Goal: Navigation & Orientation: Find specific page/section

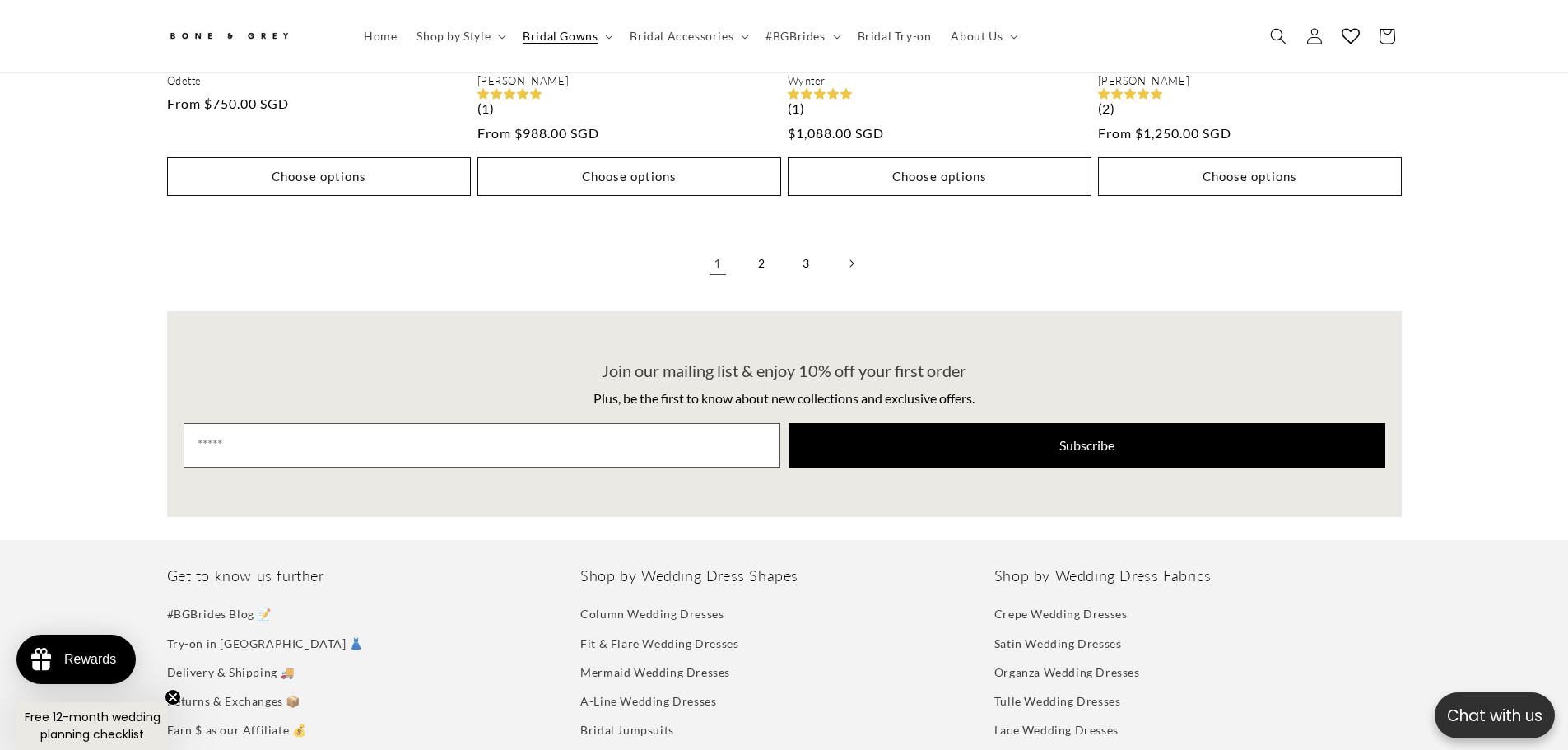
scroll to position [0, 453]
click at [777, 249] on link "2" at bounding box center [762, 263] width 36 height 36
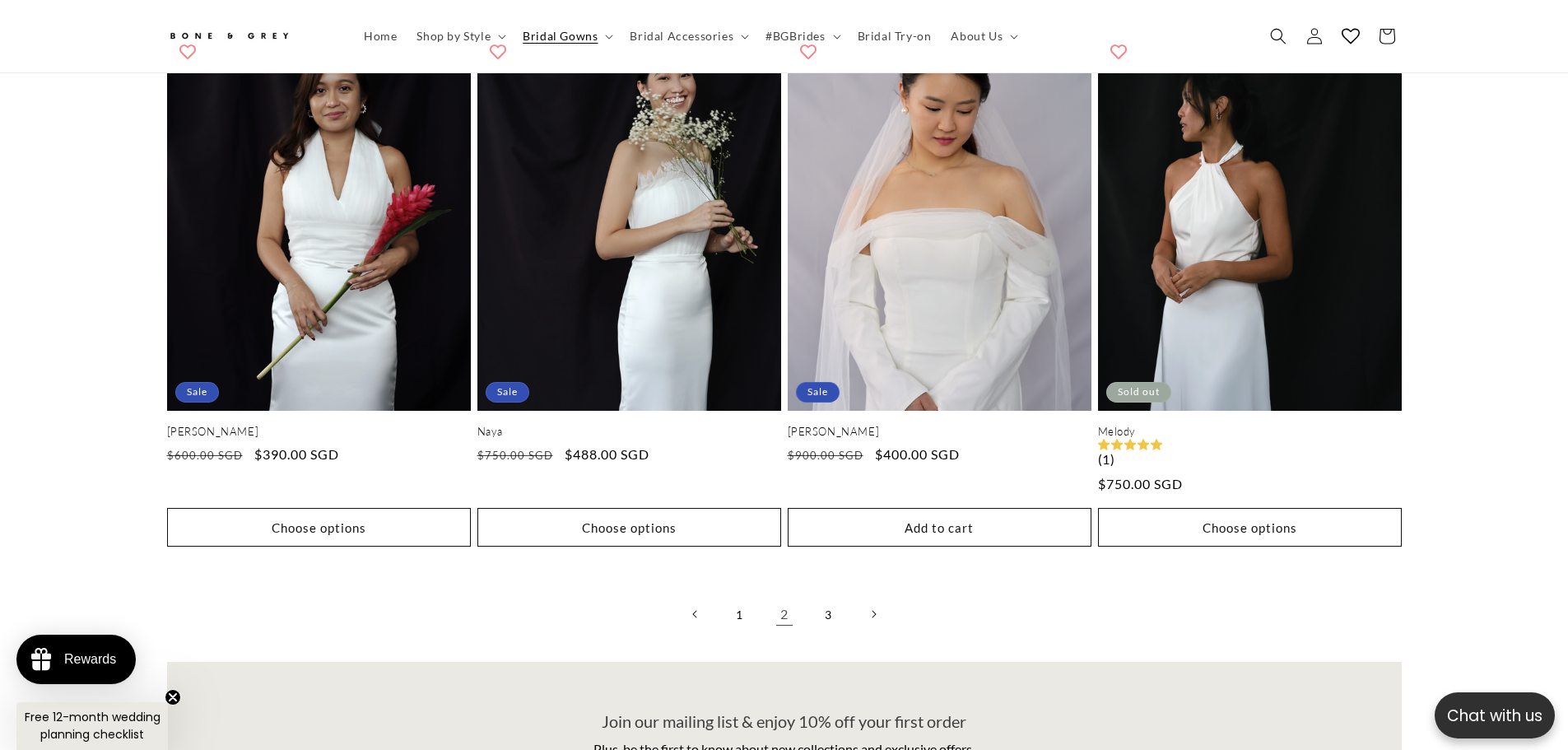
scroll to position [4273, 0]
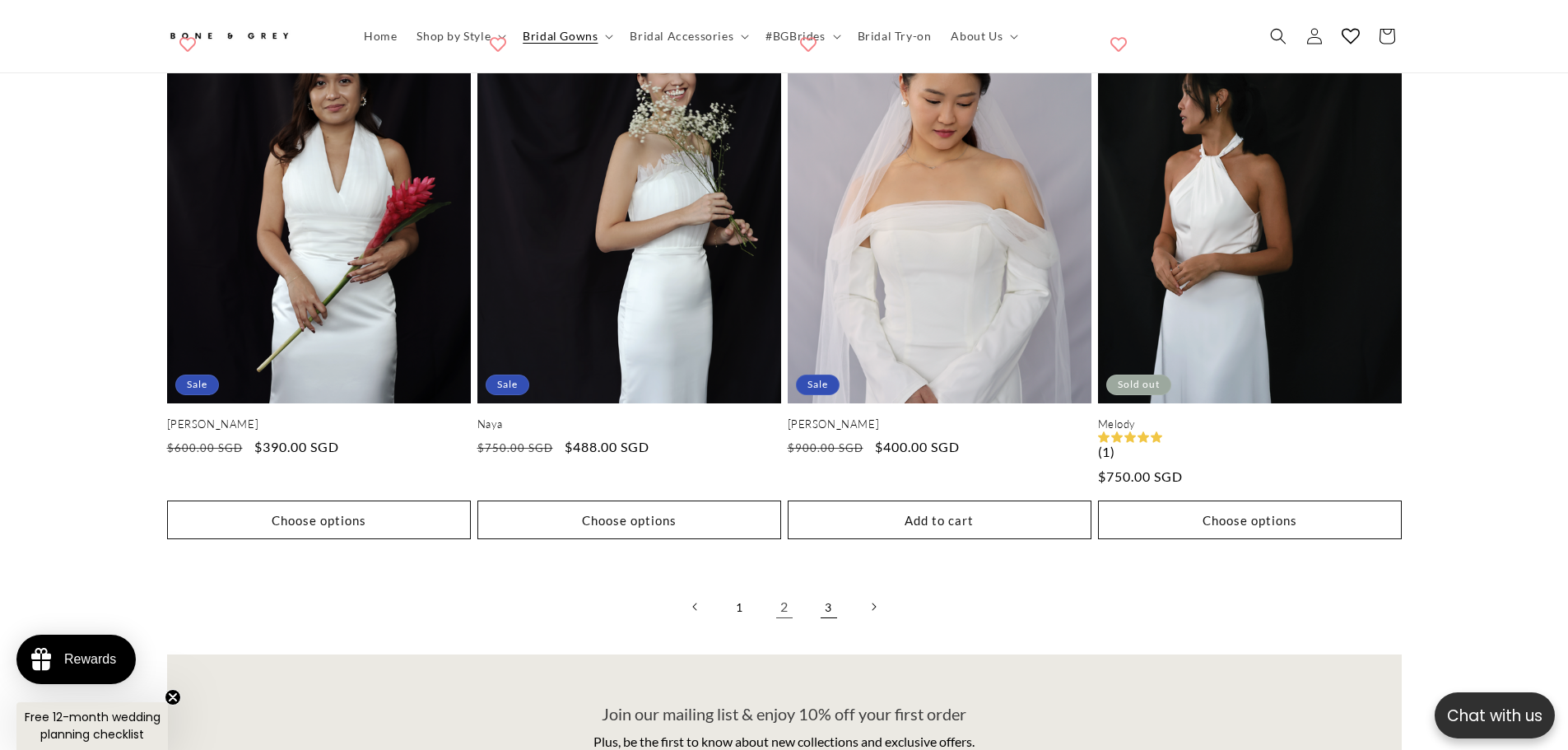
click at [834, 596] on link "3" at bounding box center [829, 607] width 36 height 36
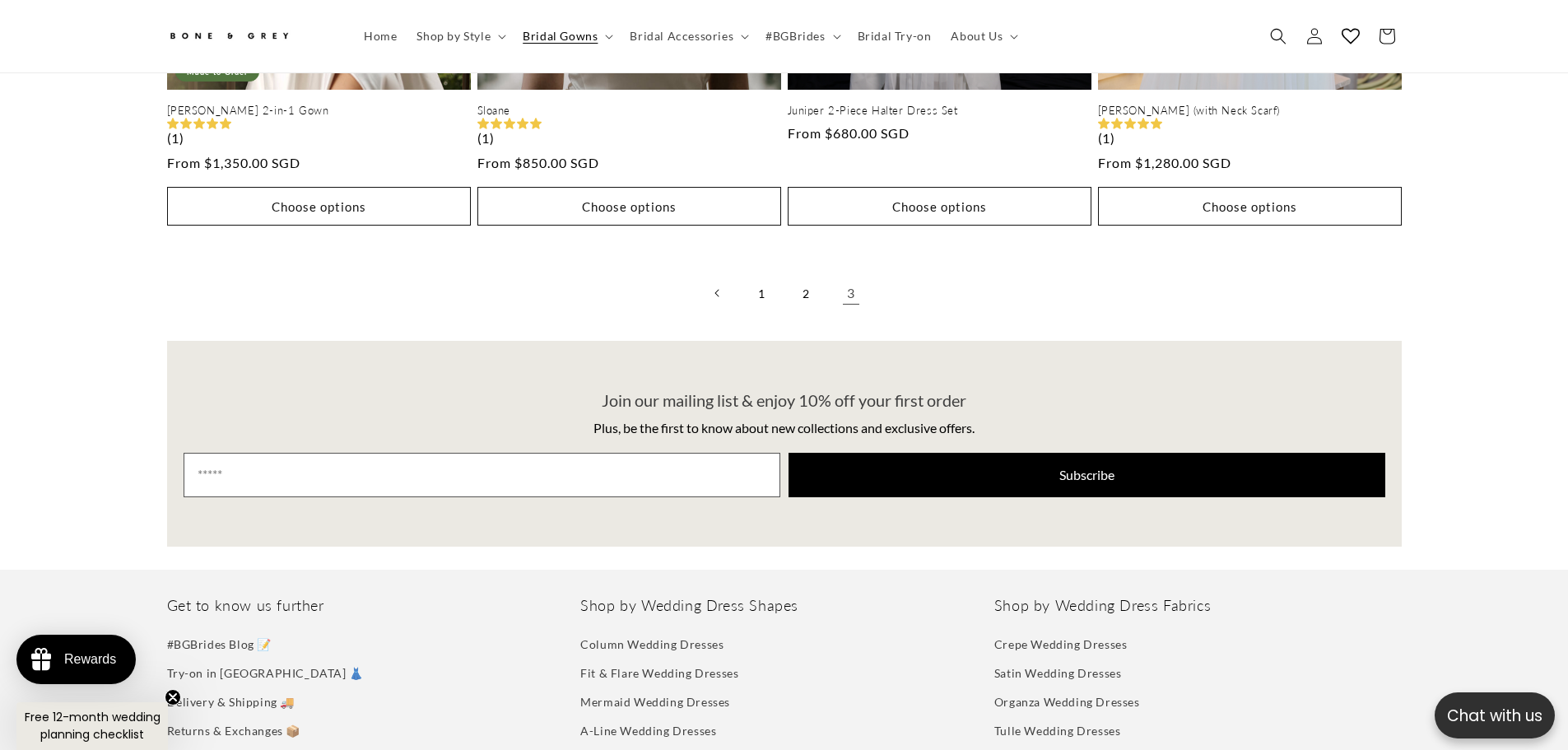
scroll to position [0, 453]
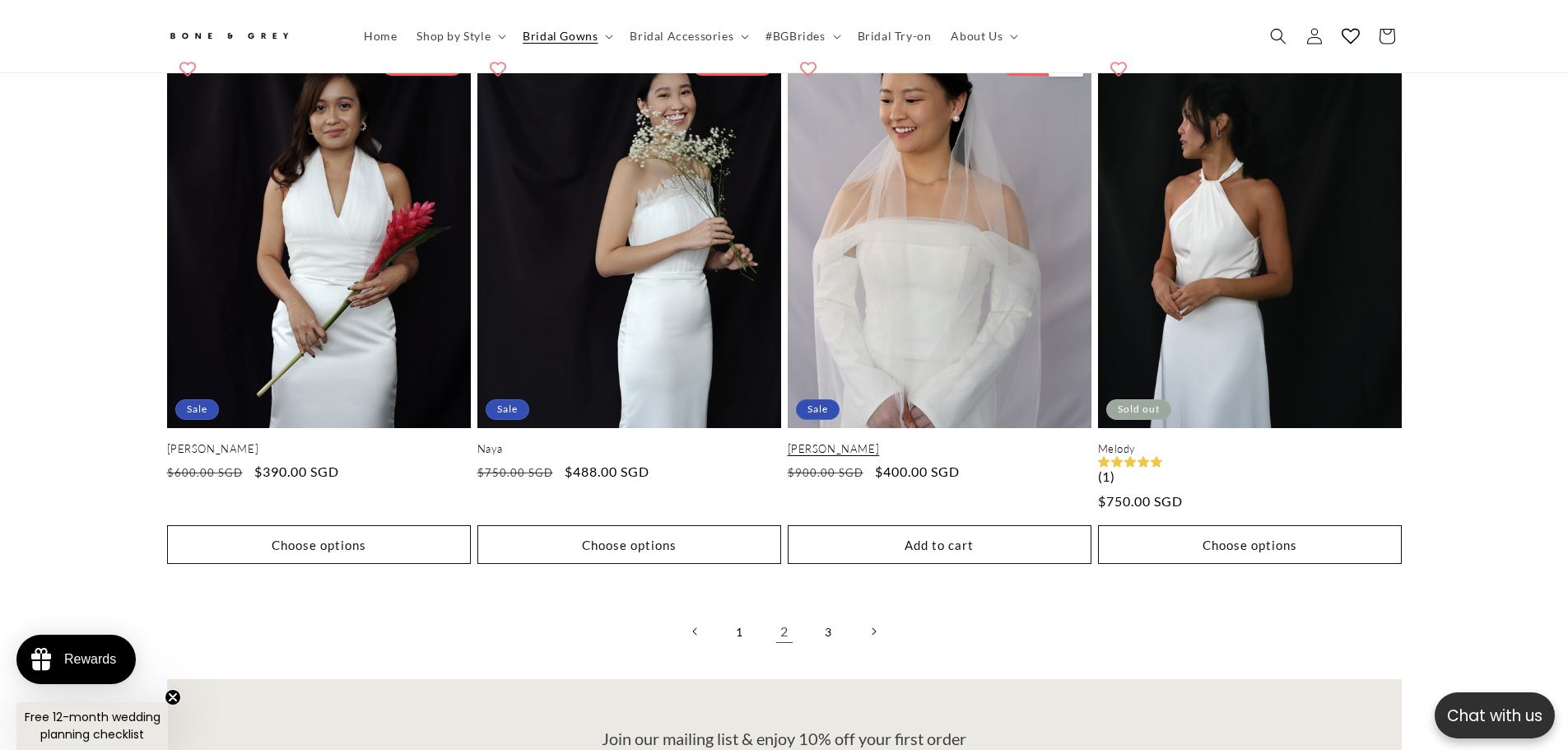
scroll to position [0, 453]
